Goal: Book appointment/travel/reservation

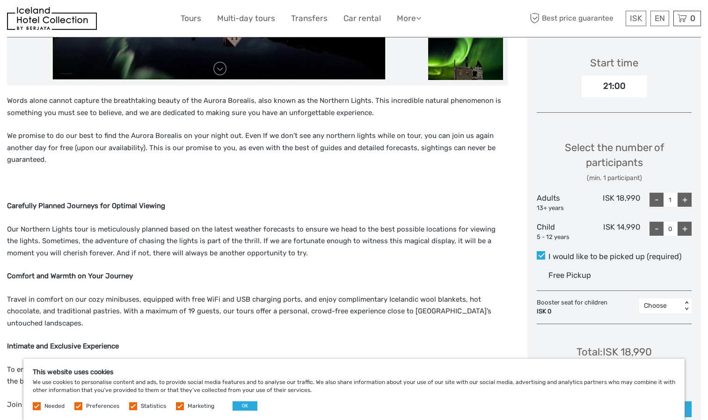
scroll to position [320, 0]
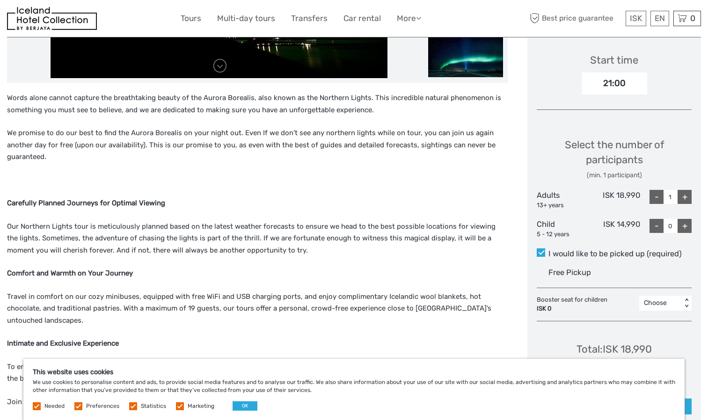
click at [472, 175] on p at bounding box center [257, 181] width 501 height 12
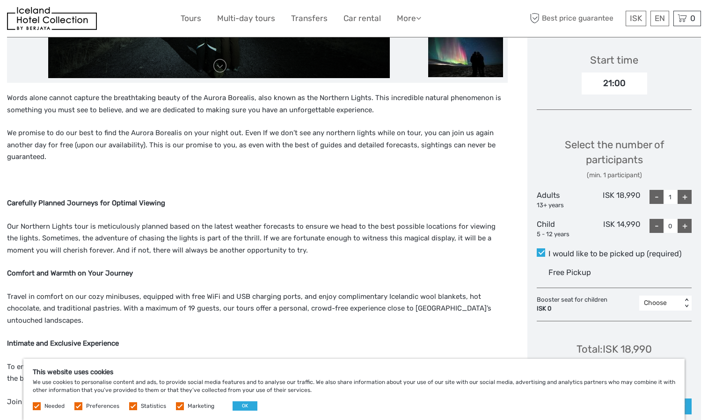
drag, startPoint x: 3, startPoint y: 84, endPoint x: 9, endPoint y: 89, distance: 7.6
click at [9, 92] on p "Words alone cannot capture the breathtaking beauty of the Aurora Borealis, also…" at bounding box center [257, 104] width 501 height 24
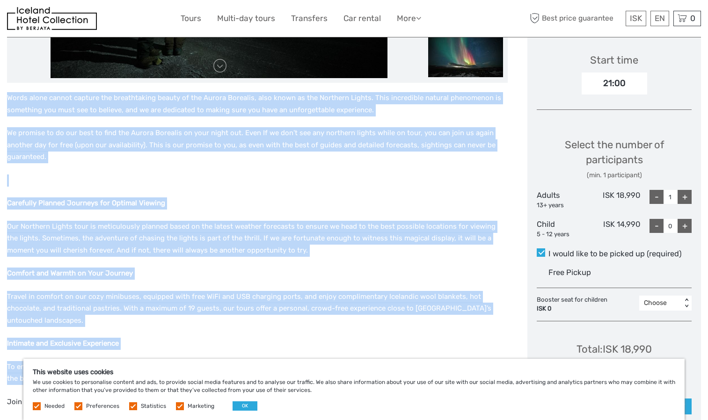
drag, startPoint x: 9, startPoint y: 89, endPoint x: 154, endPoint y: 353, distance: 301.9
click at [154, 353] on div "Words alone cannot capture the breathtaking beauty of the Aurora Borealis, also…" at bounding box center [257, 366] width 501 height 549
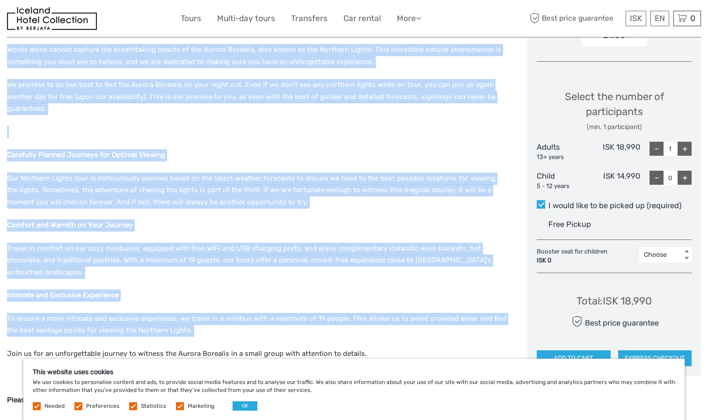
click at [244, 173] on p "Our Northern Lights tour is meticulously planned based on the latest weather fo…" at bounding box center [257, 191] width 501 height 36
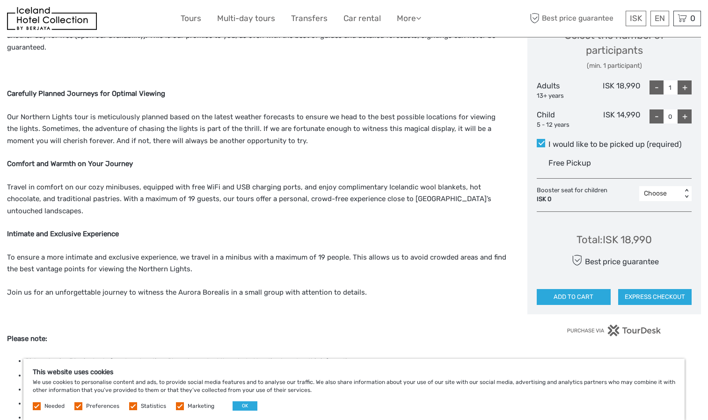
scroll to position [400, 0]
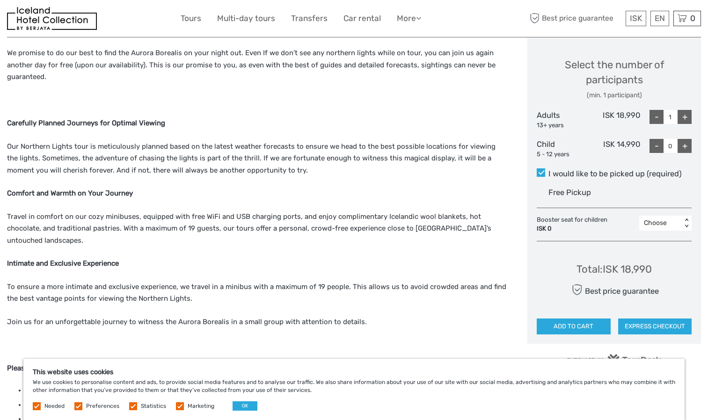
click at [636, 262] on div "Total : ISK 18,990" at bounding box center [614, 269] width 75 height 15
click at [624, 262] on div "Total : ISK 18,990" at bounding box center [614, 269] width 75 height 15
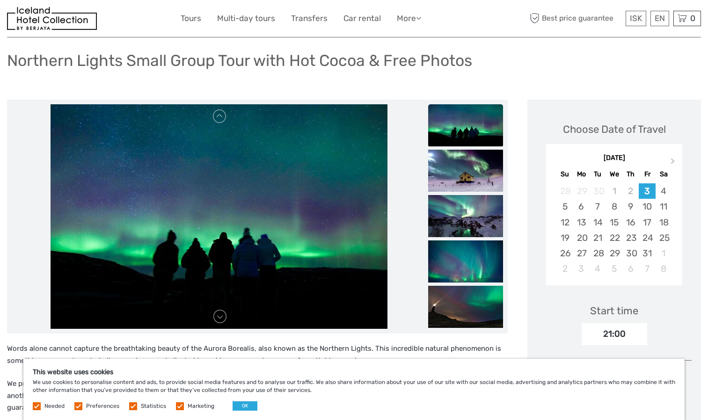
scroll to position [67, 0]
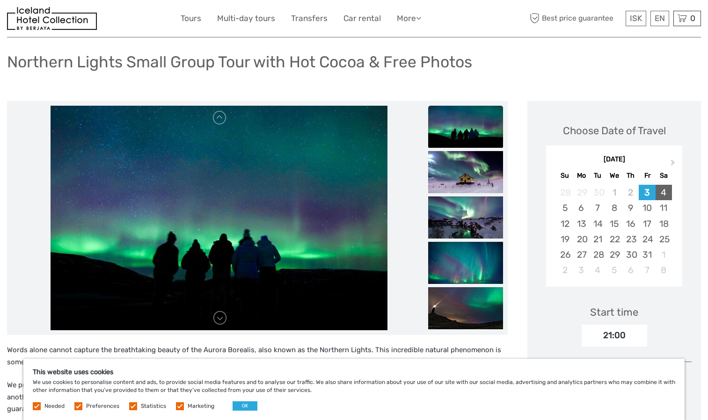
click at [669, 185] on div "4" at bounding box center [664, 192] width 16 height 15
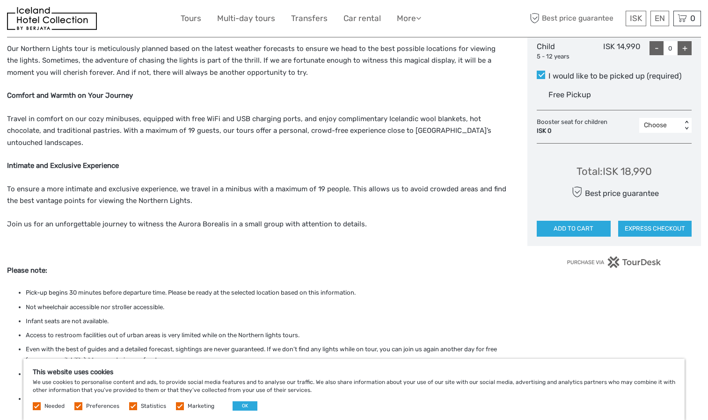
scroll to position [497, 0]
click at [567, 221] on button "ADD TO CART" at bounding box center [574, 229] width 74 height 16
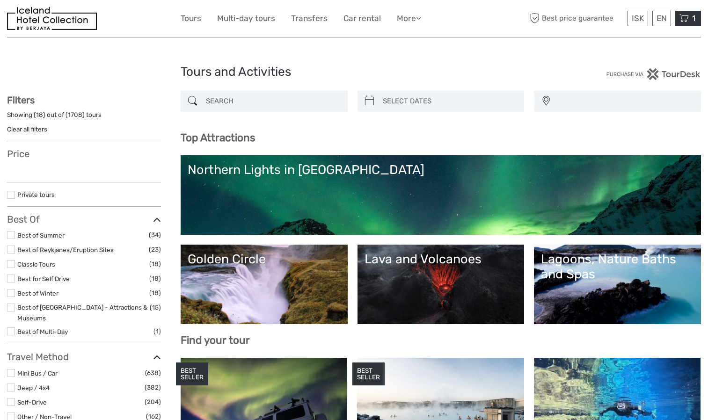
click at [685, 18] on icon at bounding box center [684, 19] width 9 height 12
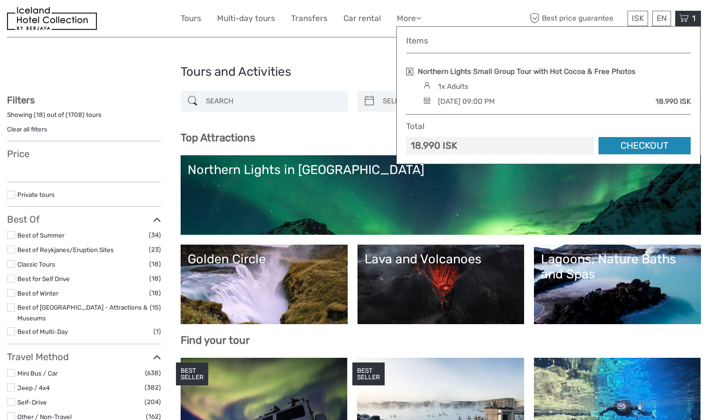
click at [637, 150] on link "Checkout" at bounding box center [645, 145] width 92 height 17
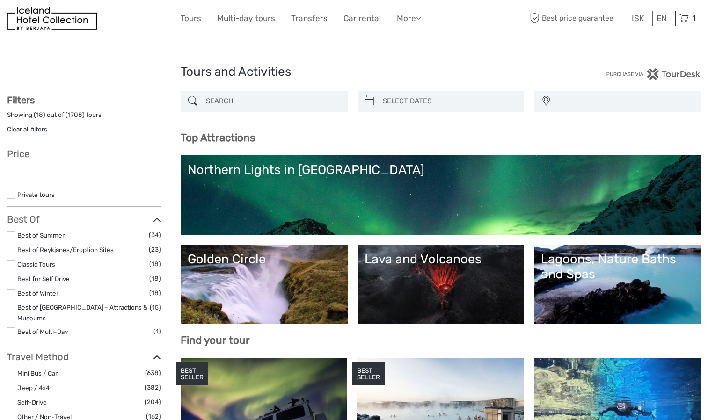
select select
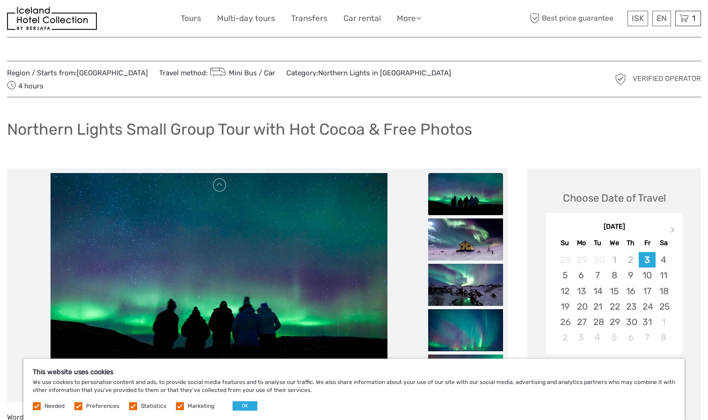
click at [622, 225] on div "[DATE] Su Mo Tu We Th Fr Sa" at bounding box center [614, 234] width 136 height 31
click at [658, 252] on div "4" at bounding box center [664, 259] width 16 height 15
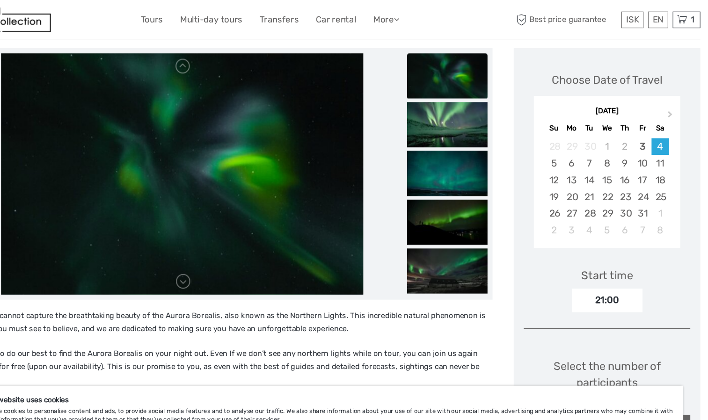
scroll to position [123, 0]
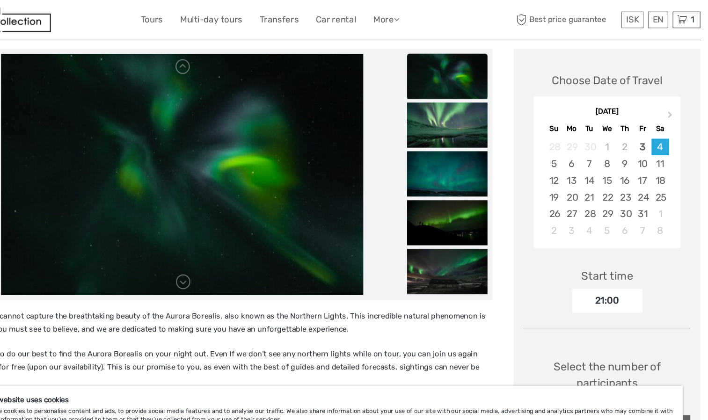
click at [610, 269] on div "21:00" at bounding box center [615, 280] width 66 height 22
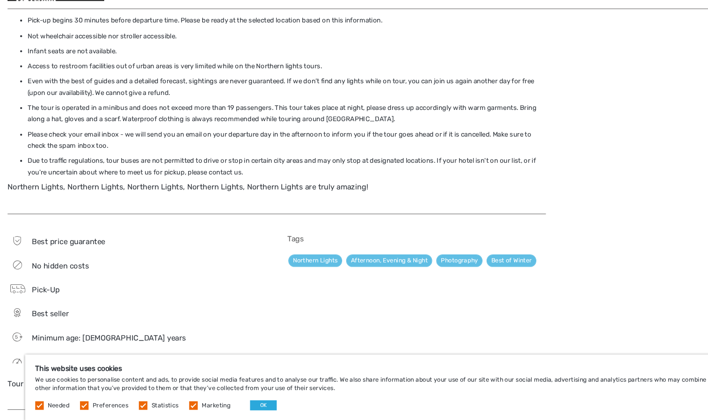
scroll to position [743, 0]
click at [235, 401] on div "This website uses cookies We use cookies to personalise content and ads, to pro…" at bounding box center [354, 389] width 662 height 61
click at [236, 402] on button "OK" at bounding box center [245, 406] width 25 height 9
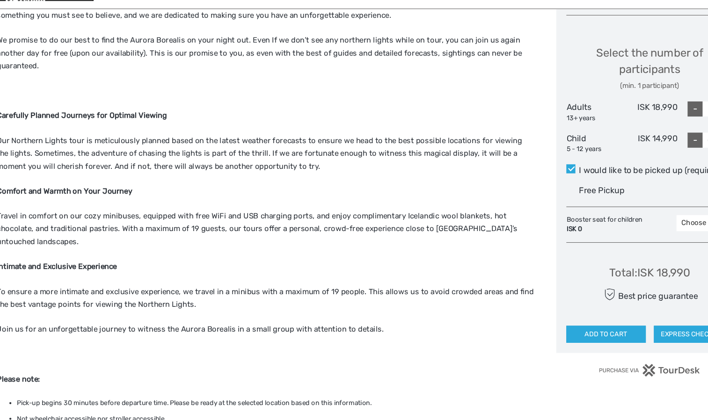
scroll to position [394, 0]
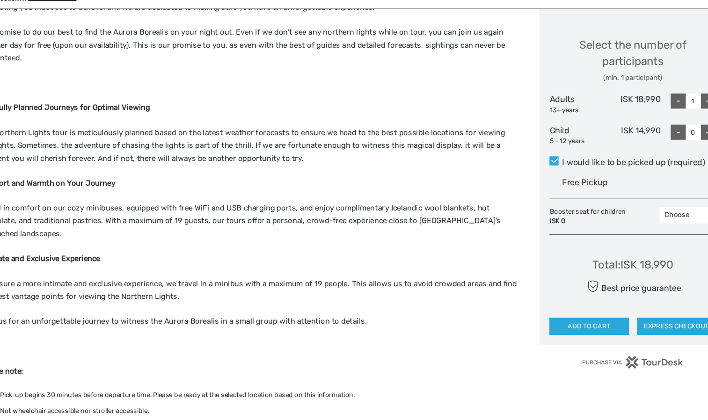
drag, startPoint x: 288, startPoint y: 178, endPoint x: 312, endPoint y: 207, distance: 37.9
click at [312, 217] on p "Travel in comfort on our cozy minibuses, equipped with free WiFi and USB chargi…" at bounding box center [257, 235] width 501 height 36
